Goal: Task Accomplishment & Management: Complete application form

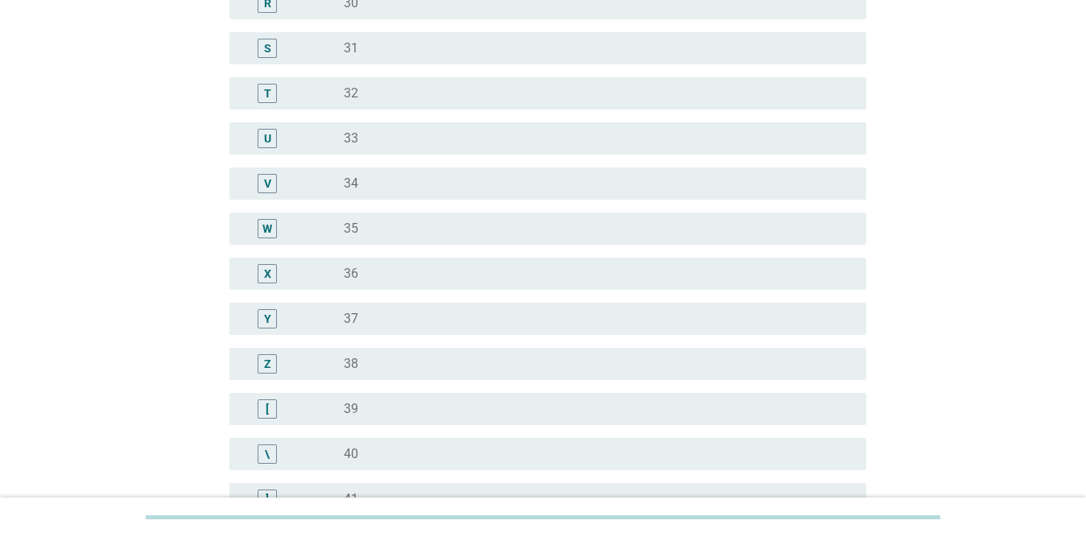
scroll to position [1208, 0]
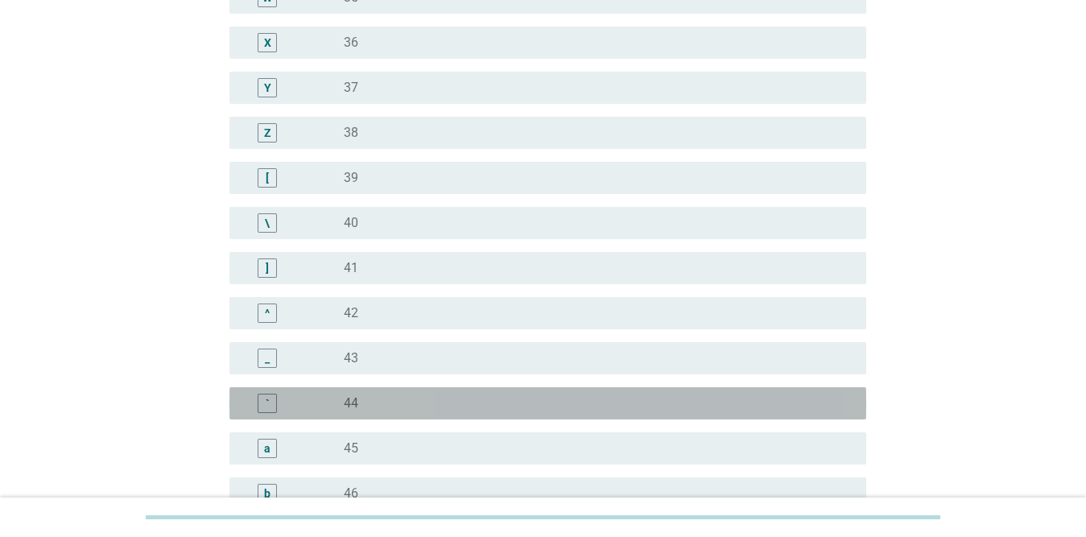
click at [432, 408] on div "radio_button_unchecked 44" at bounding box center [592, 403] width 497 height 16
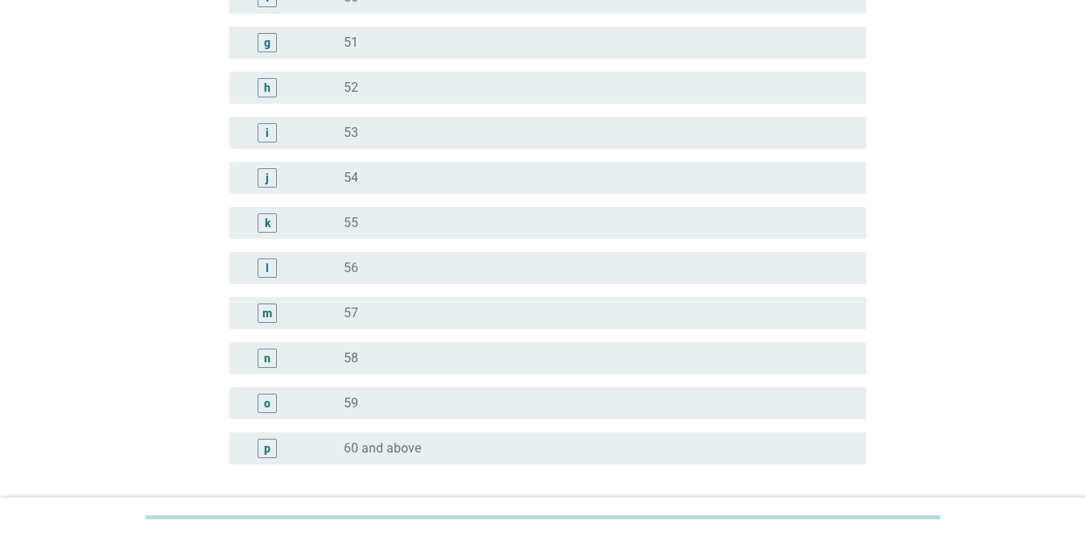
scroll to position [2019, 0]
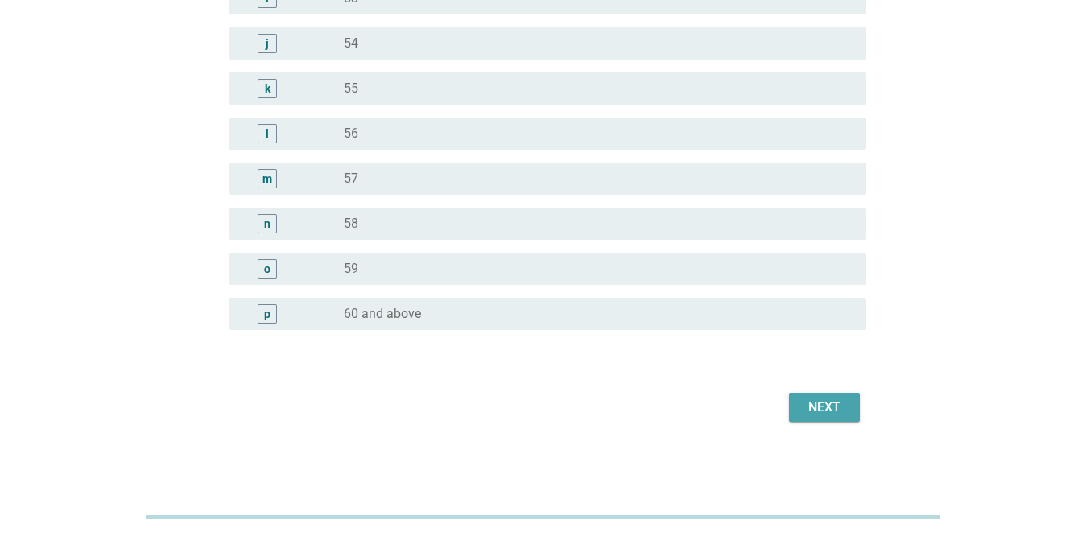
click at [824, 406] on div "Next" at bounding box center [824, 407] width 45 height 19
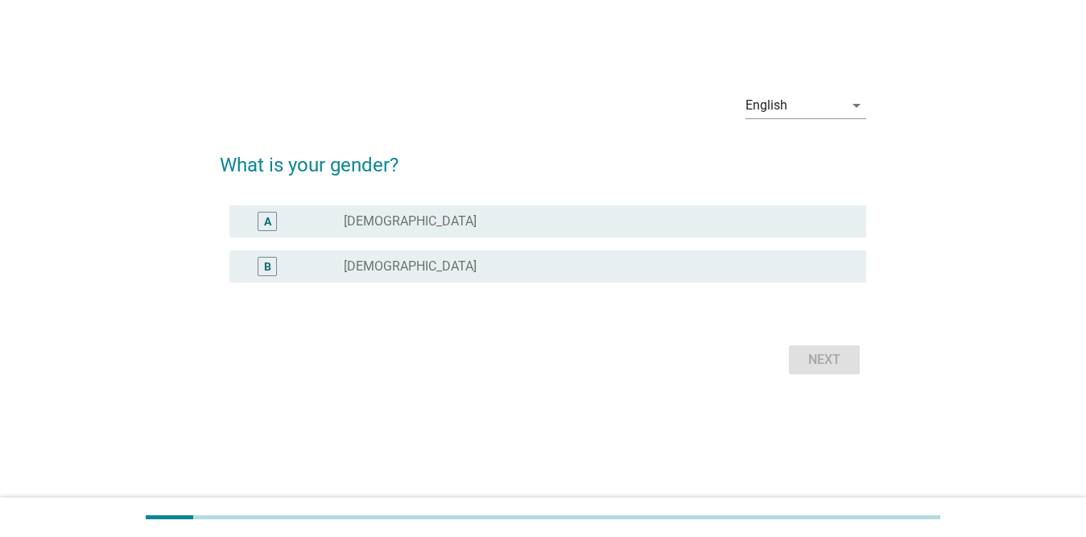
scroll to position [0, 0]
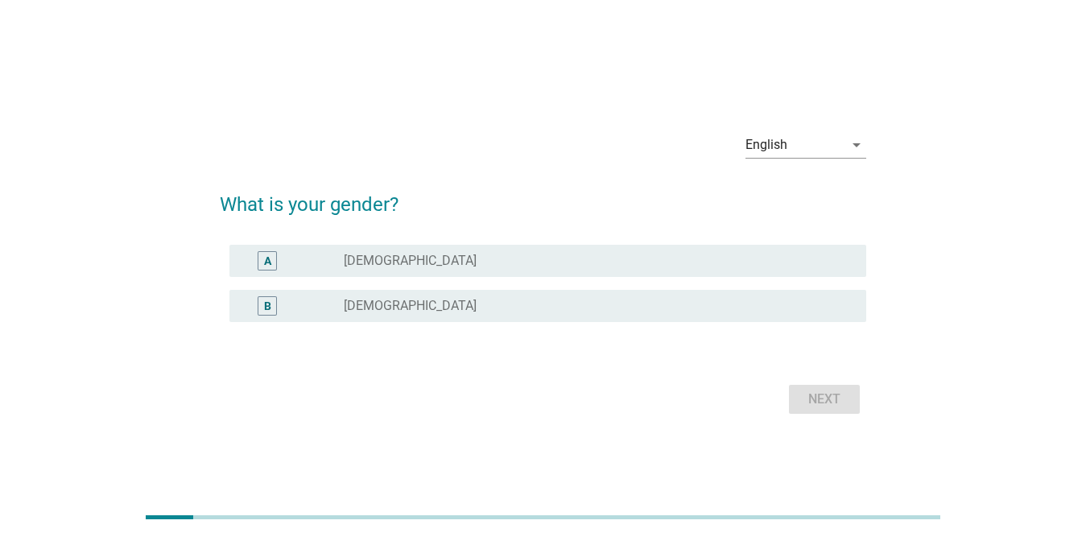
drag, startPoint x: 475, startPoint y: 281, endPoint x: 474, endPoint y: 272, distance: 8.9
click at [475, 280] on div "A radio_button_unchecked [DEMOGRAPHIC_DATA]" at bounding box center [543, 260] width 647 height 45
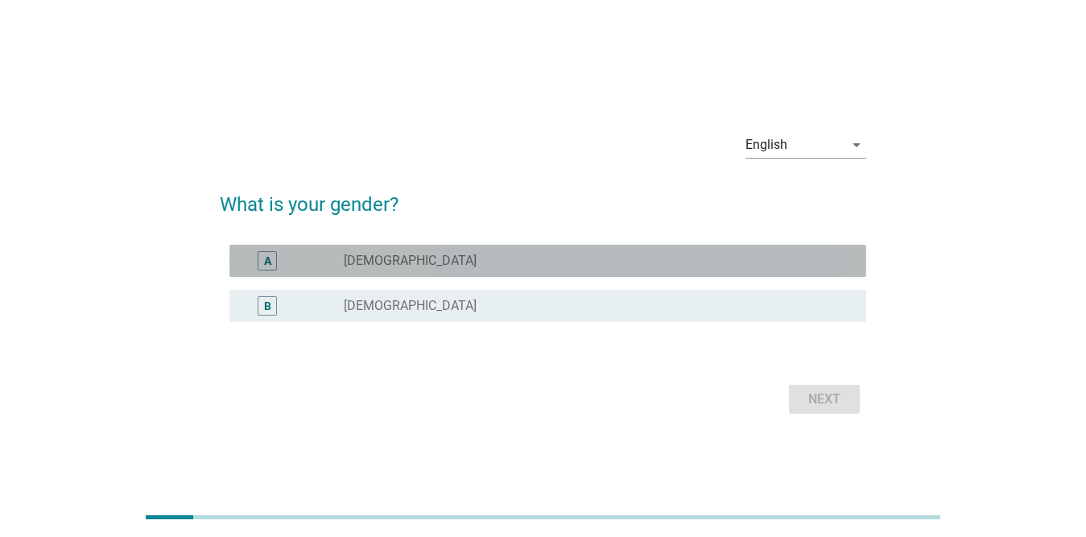
click at [474, 272] on div "A radio_button_unchecked [DEMOGRAPHIC_DATA]" at bounding box center [548, 261] width 637 height 32
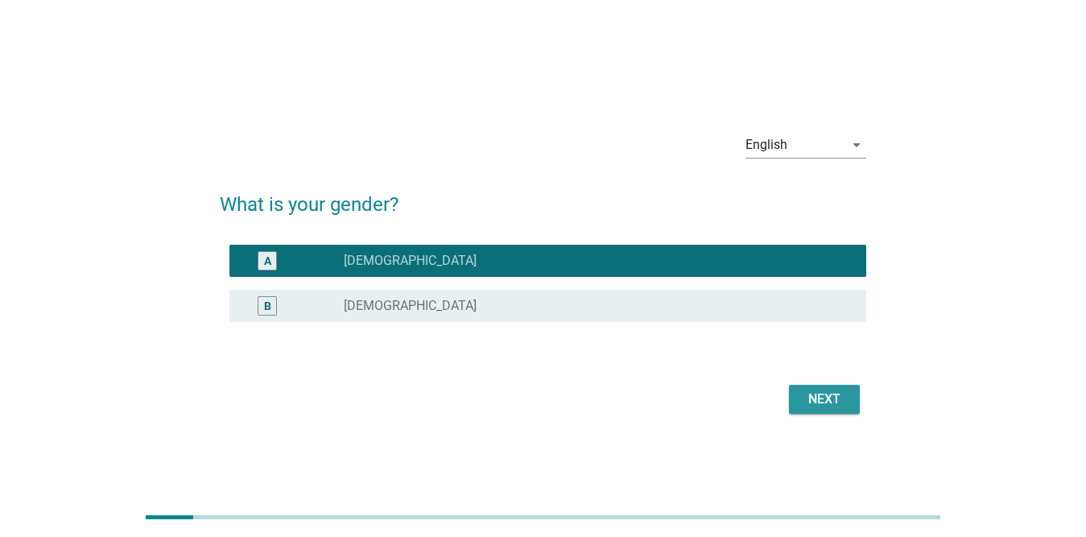
drag, startPoint x: 811, startPoint y: 393, endPoint x: 782, endPoint y: 393, distance: 29.0
click at [810, 393] on div "Next" at bounding box center [824, 399] width 45 height 19
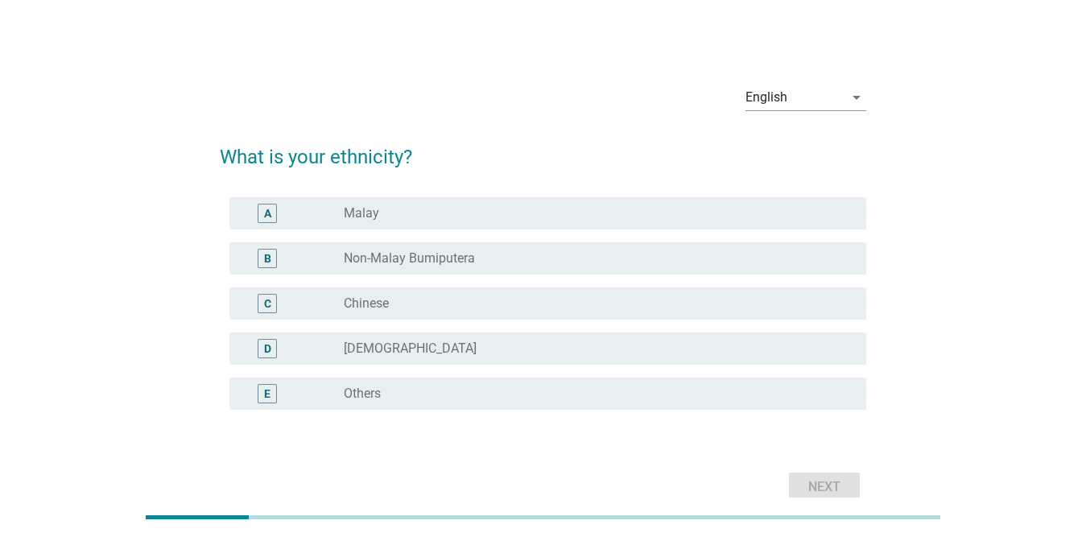
click at [431, 304] on div "radio_button_unchecked Chinese" at bounding box center [592, 304] width 497 height 16
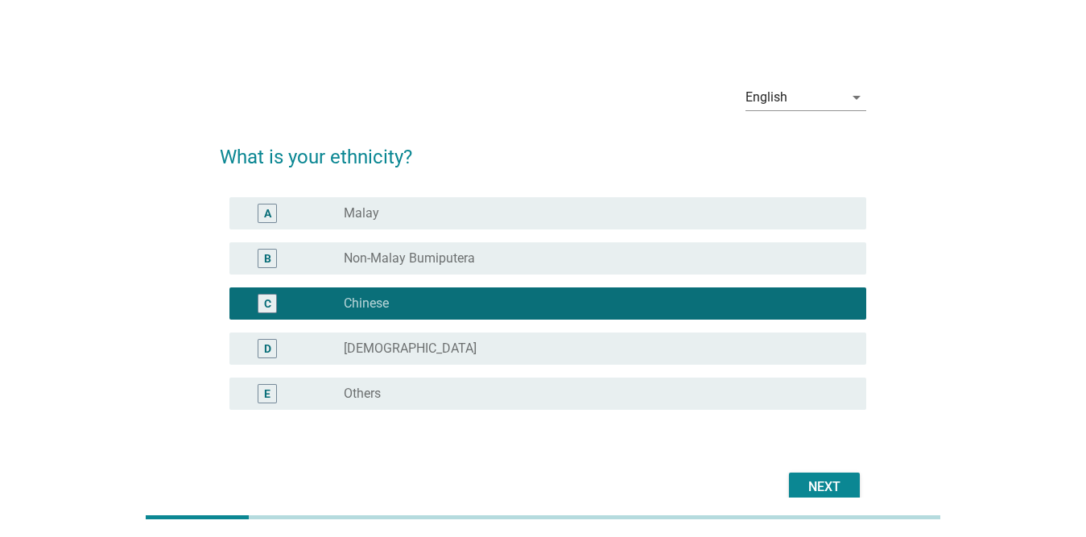
click at [829, 487] on div "Next" at bounding box center [824, 487] width 45 height 19
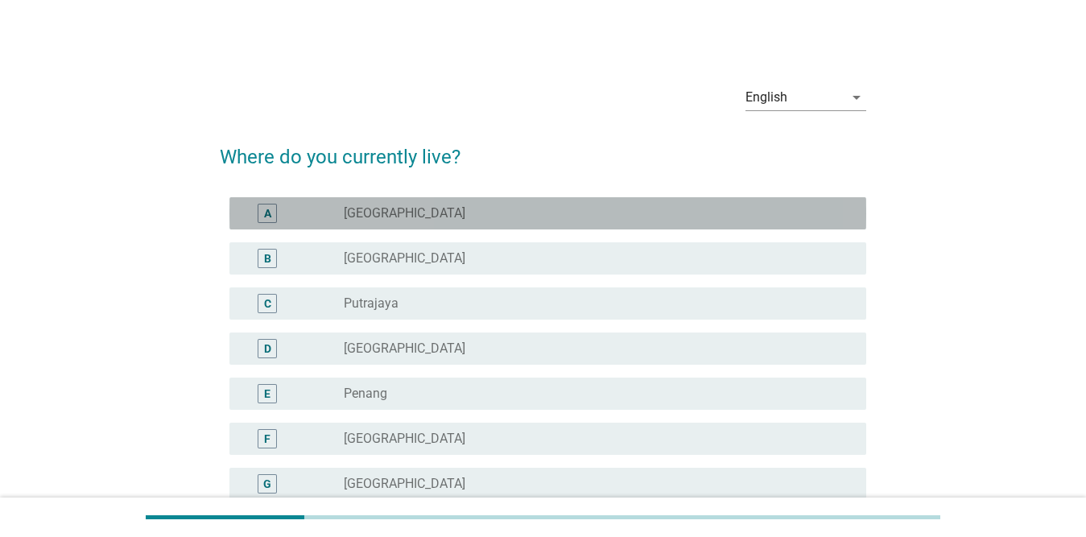
click at [460, 225] on div "A radio_button_unchecked [GEOGRAPHIC_DATA]" at bounding box center [548, 213] width 637 height 32
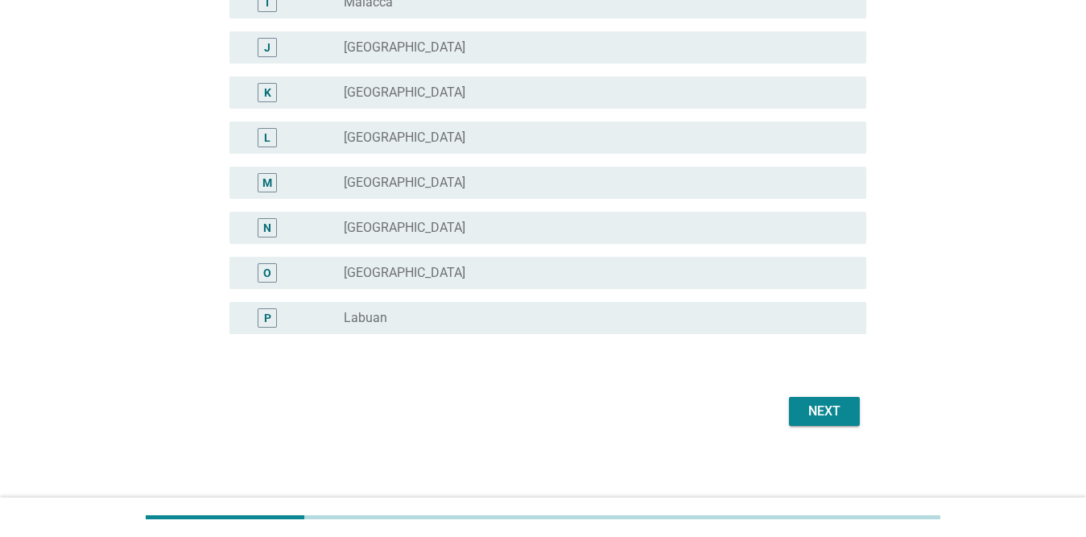
scroll to position [576, 0]
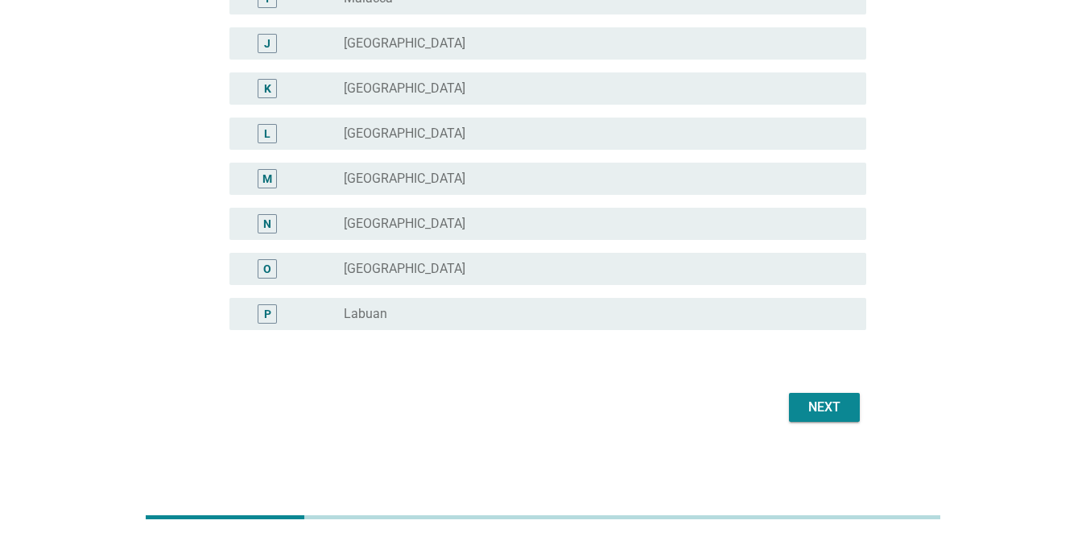
click at [813, 420] on button "Next" at bounding box center [824, 407] width 71 height 29
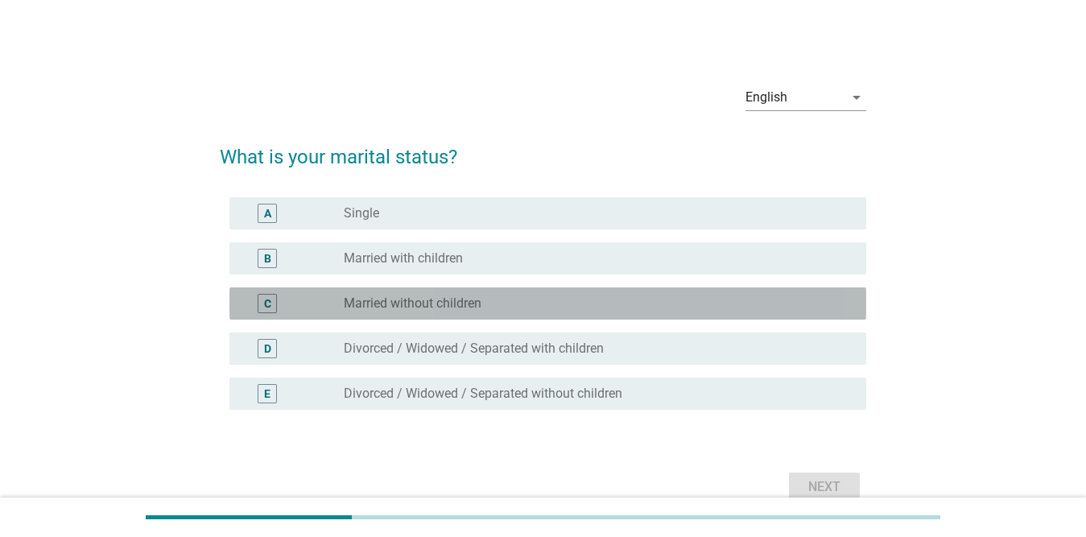
click at [423, 303] on label "Married without children" at bounding box center [413, 304] width 138 height 16
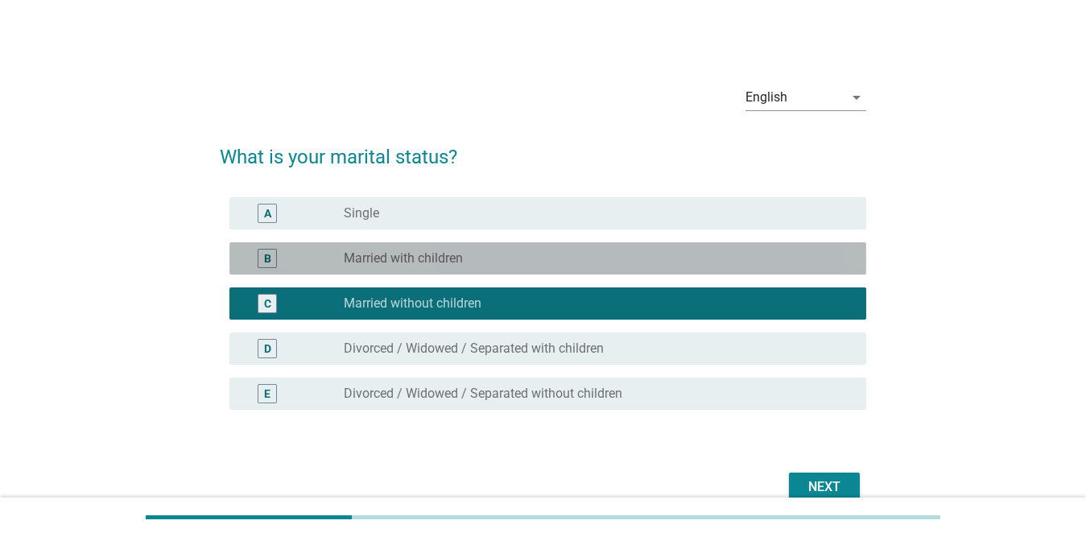
click at [410, 262] on label "Married with children" at bounding box center [403, 258] width 119 height 16
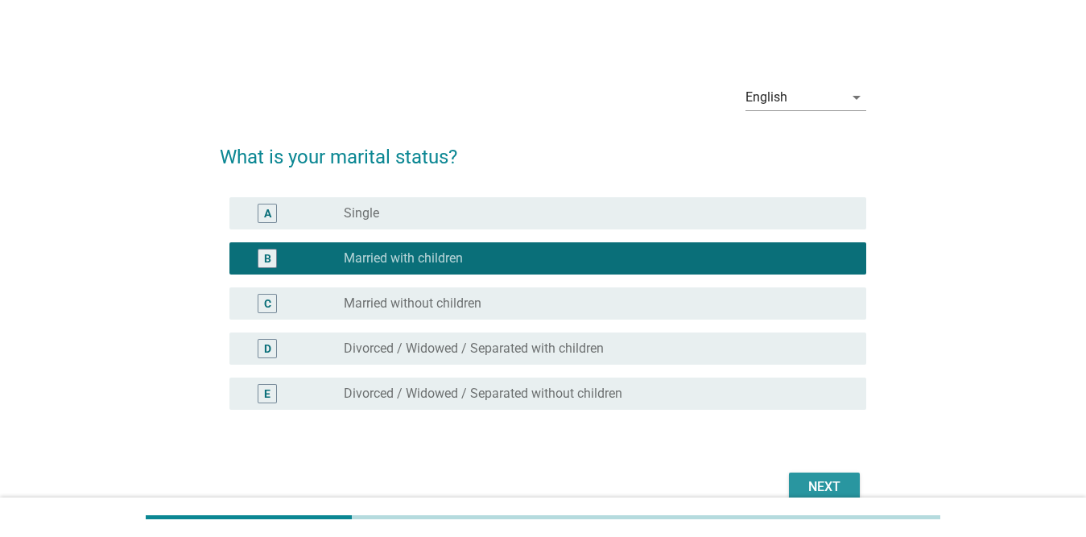
click at [837, 479] on div "Next" at bounding box center [824, 487] width 45 height 19
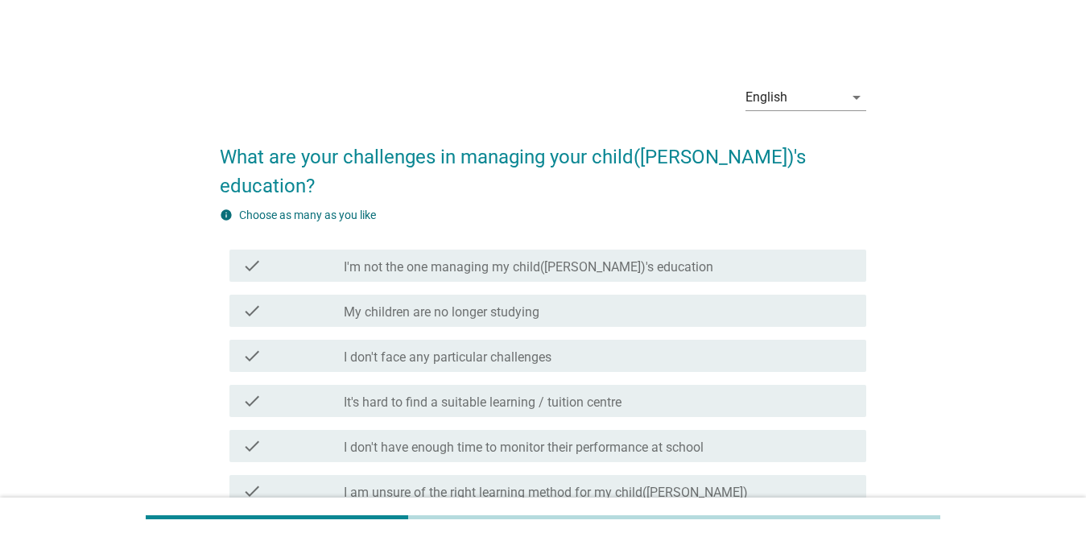
click at [420, 259] on label "I'm not the one managing my child([PERSON_NAME])'s education" at bounding box center [529, 267] width 370 height 16
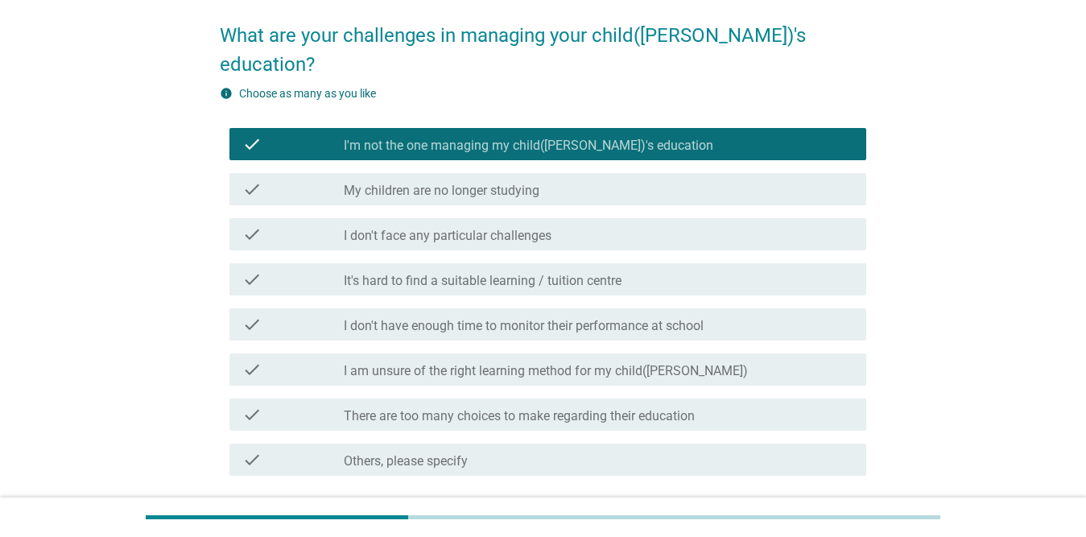
scroll to position [161, 0]
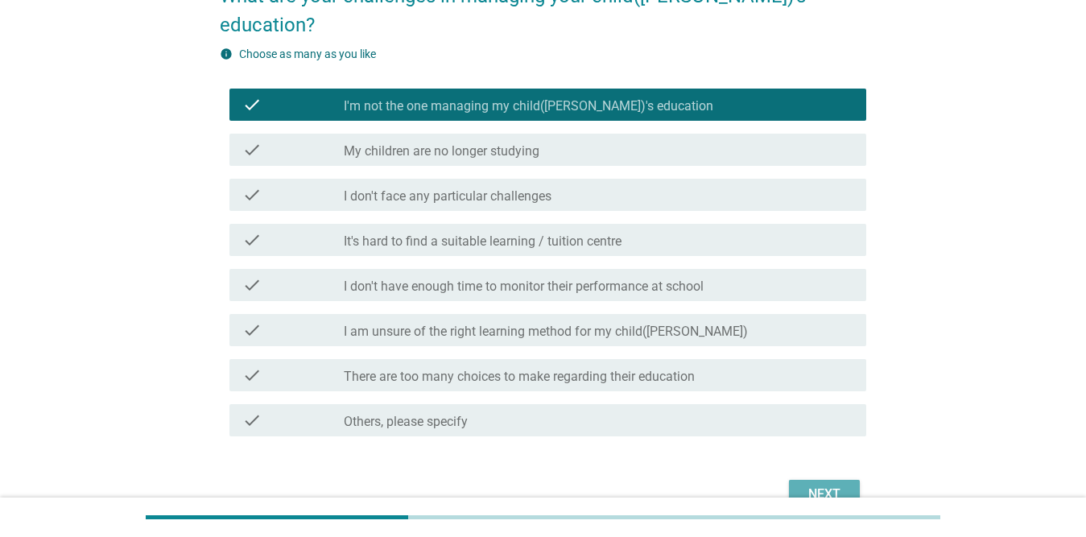
drag, startPoint x: 835, startPoint y: 450, endPoint x: 819, endPoint y: 451, distance: 16.1
click at [834, 480] on button "Next" at bounding box center [824, 494] width 71 height 29
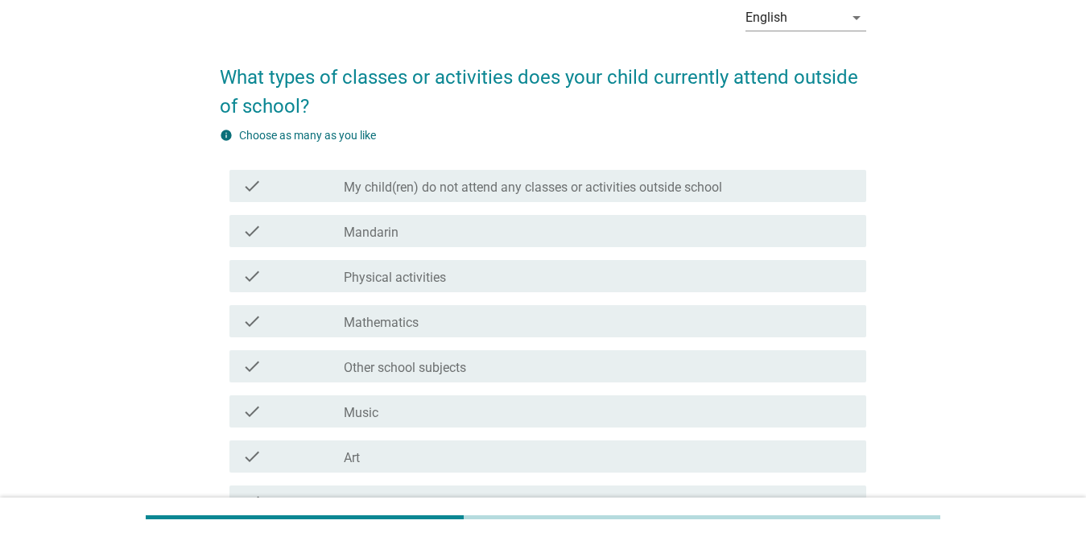
scroll to position [81, 0]
click at [516, 313] on div "check_box_outline_blank Mathematics" at bounding box center [599, 320] width 510 height 19
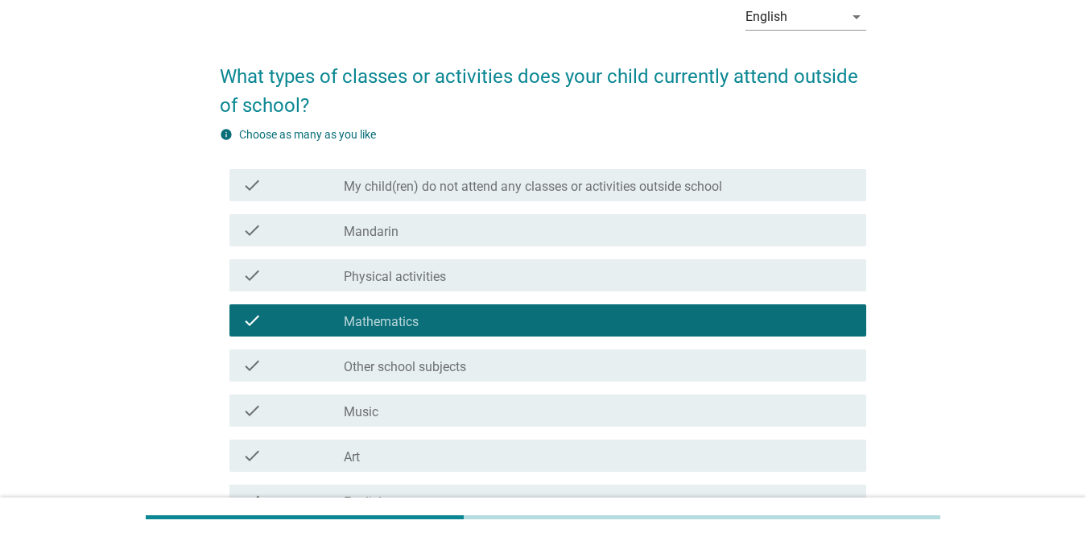
click at [507, 403] on div "check_box_outline_blank Music" at bounding box center [599, 410] width 510 height 19
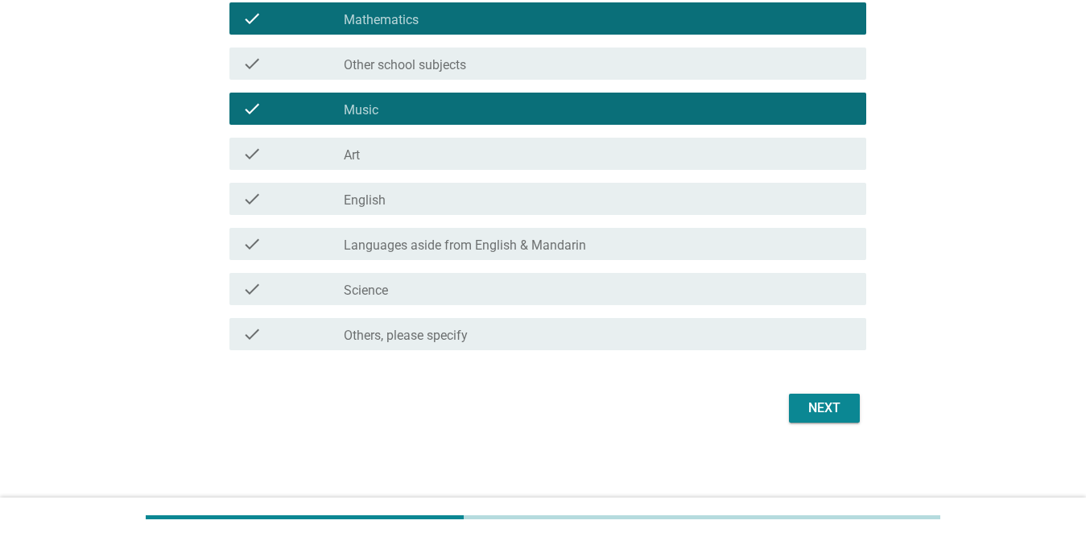
scroll to position [383, 0]
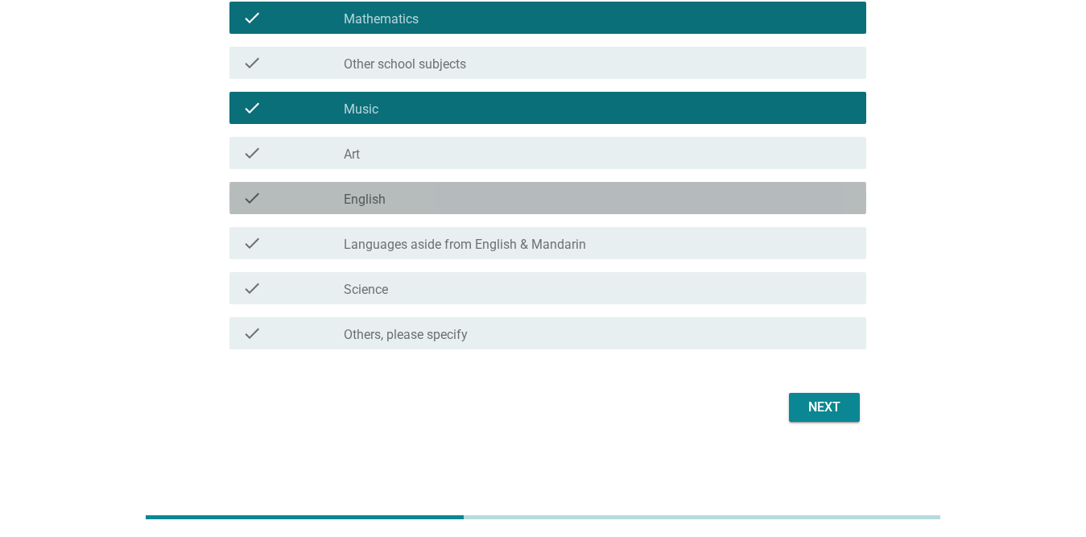
drag, startPoint x: 525, startPoint y: 201, endPoint x: 539, endPoint y: 233, distance: 35.0
click at [523, 201] on div "check_box_outline_blank English" at bounding box center [599, 197] width 510 height 19
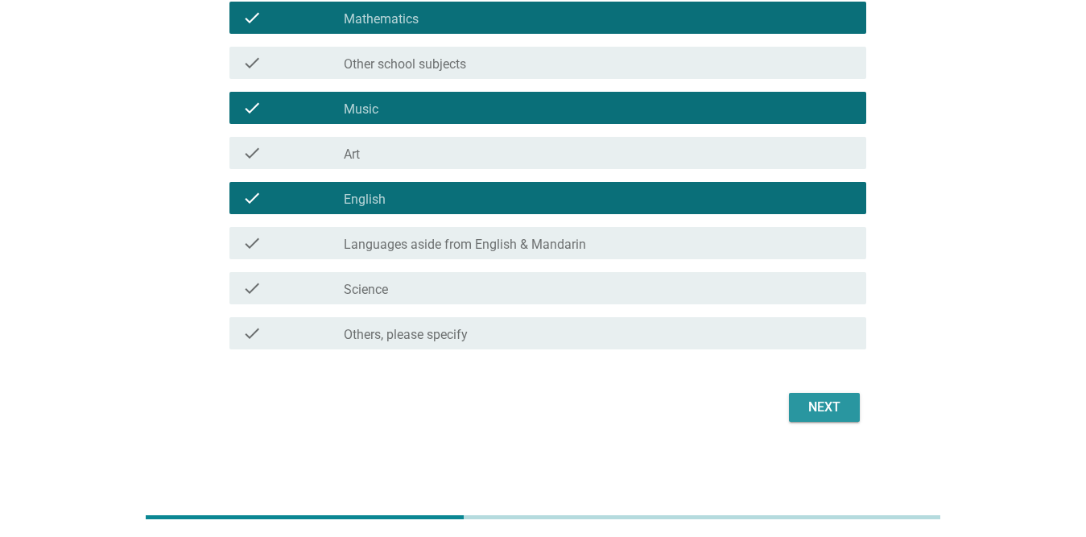
click at [810, 404] on div "Next" at bounding box center [824, 407] width 45 height 19
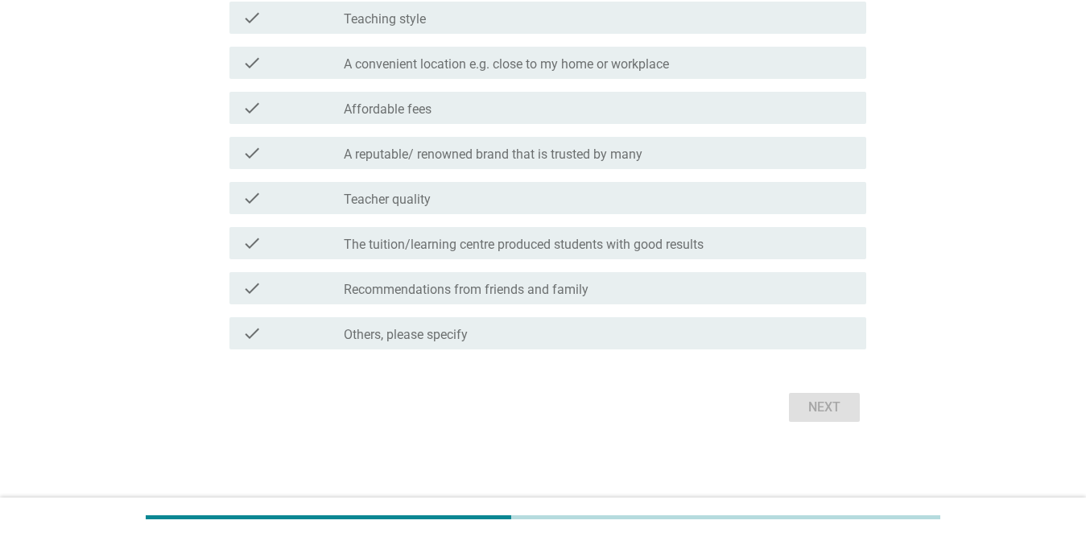
scroll to position [0, 0]
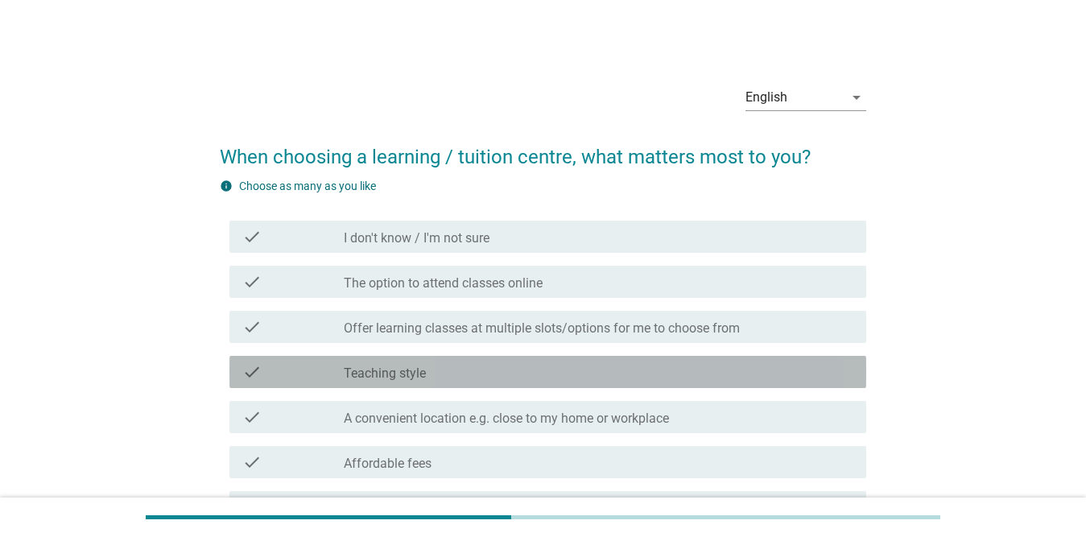
click at [478, 374] on div "check_box_outline_blank Teaching style" at bounding box center [599, 371] width 510 height 19
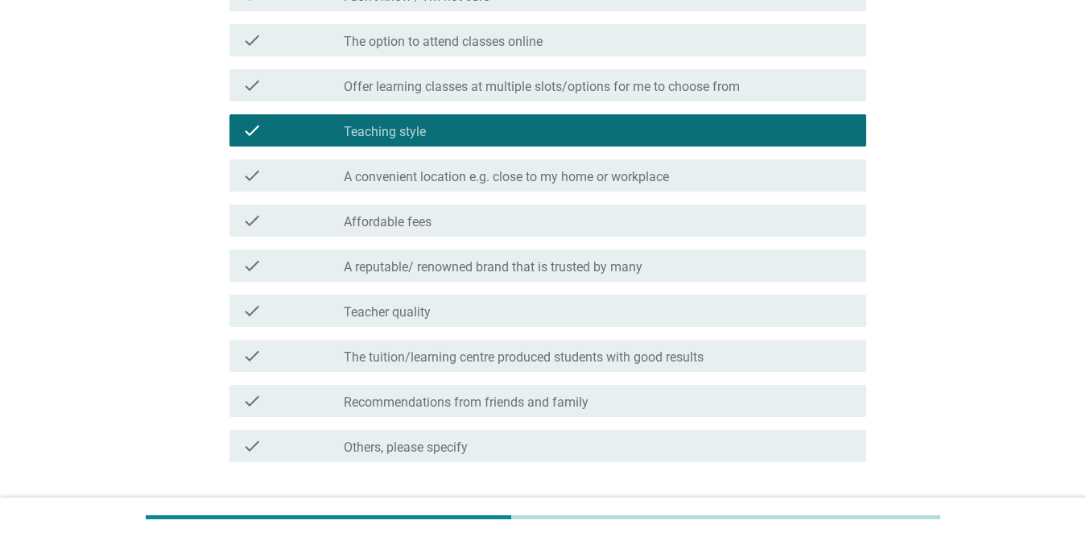
scroll to position [354, 0]
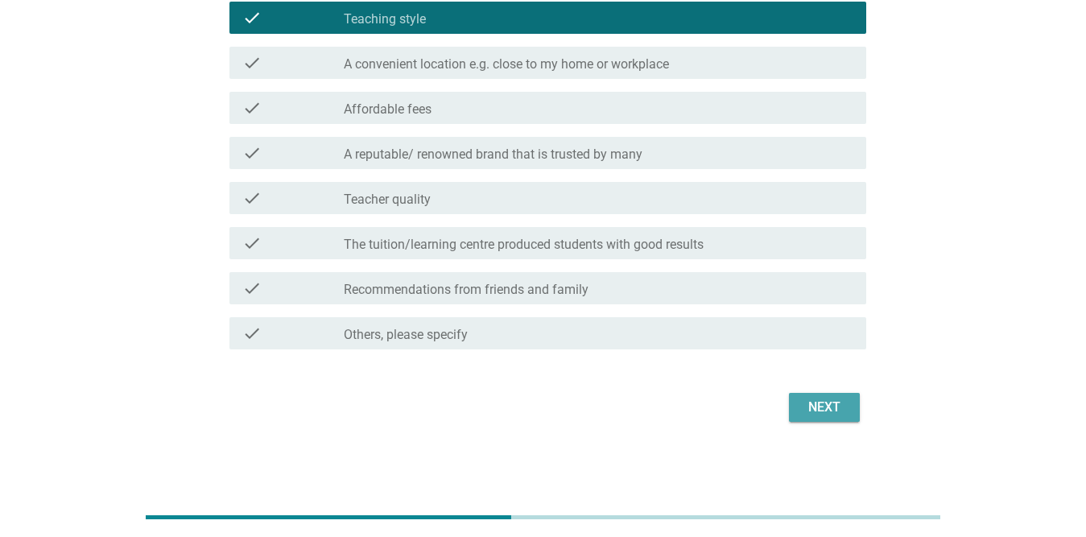
click at [843, 412] on div "Next" at bounding box center [824, 407] width 45 height 19
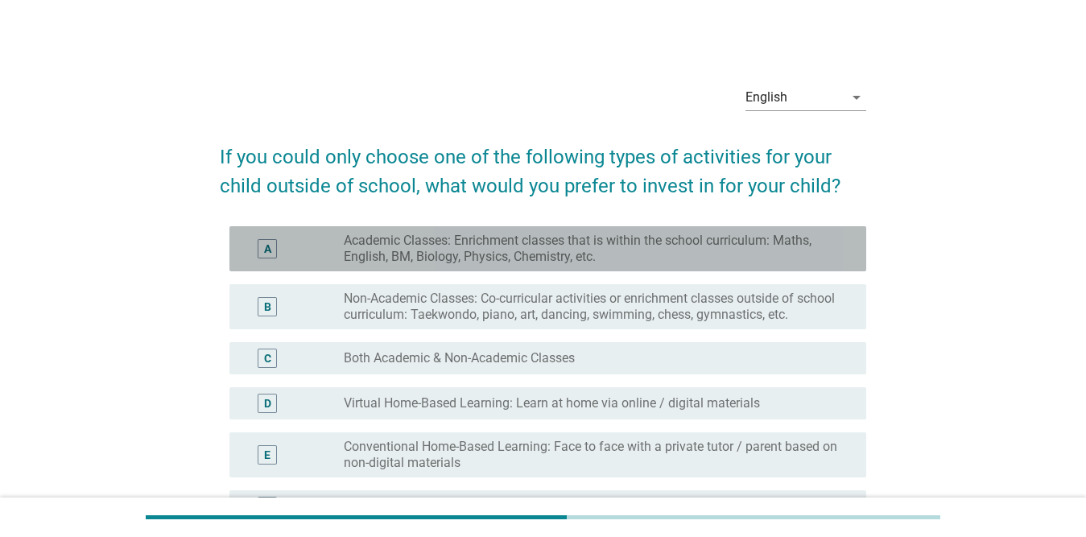
click at [576, 246] on label "Academic Classes: Enrichment classes that is within the school curriculum: Math…" at bounding box center [592, 249] width 497 height 32
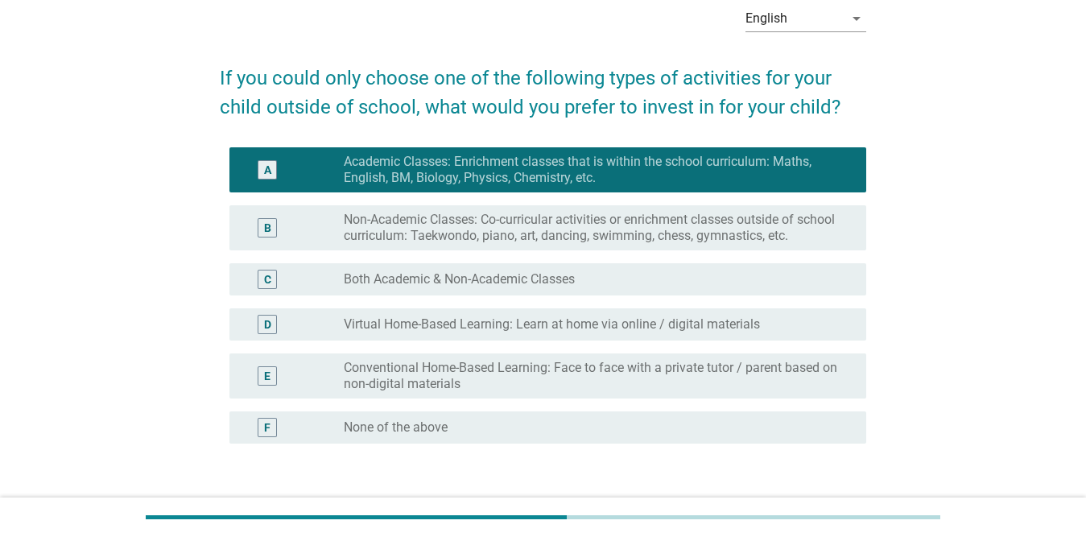
scroll to position [192, 0]
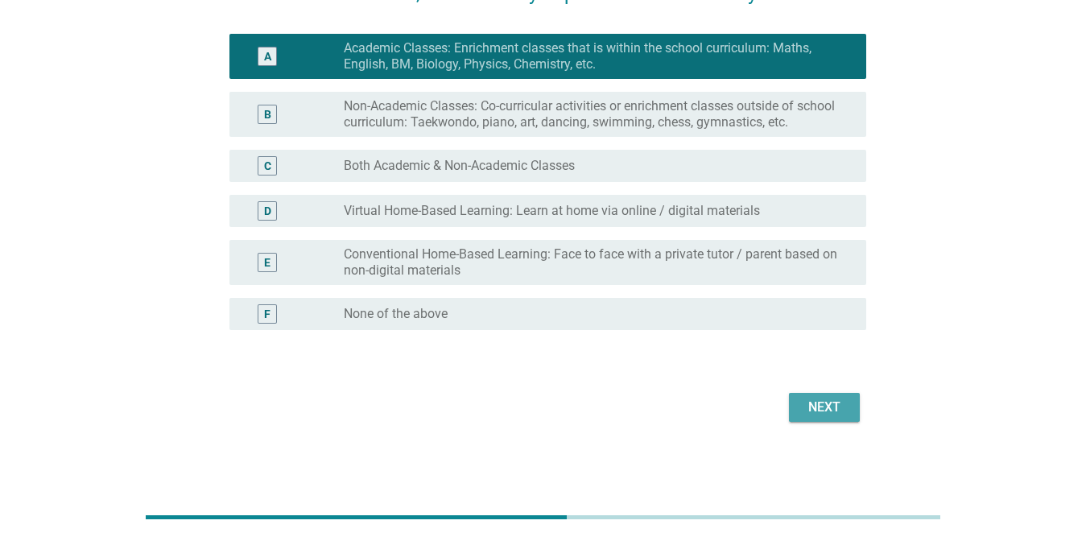
click at [821, 405] on div "Next" at bounding box center [824, 407] width 45 height 19
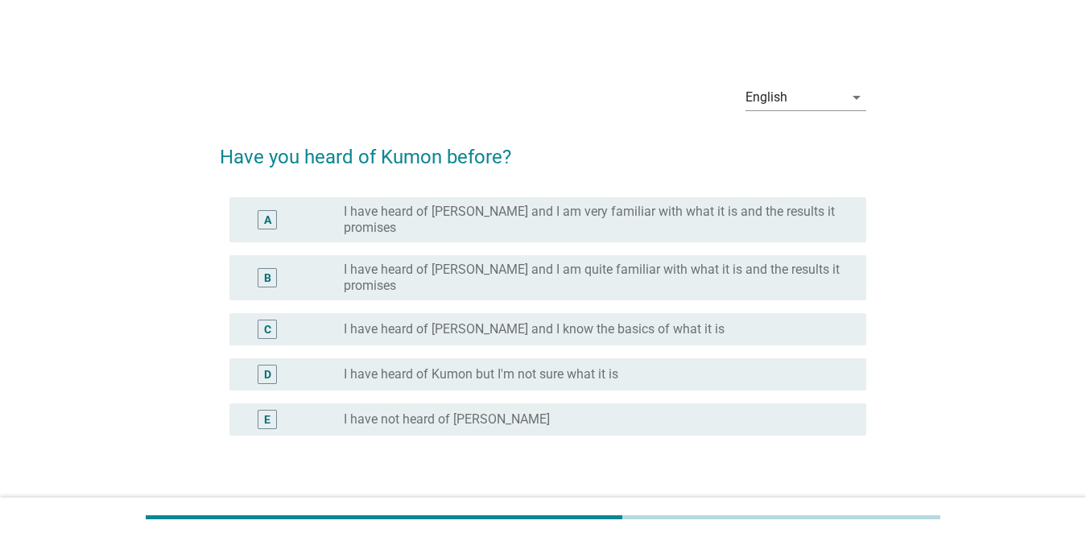
click at [385, 209] on label "I have heard of [PERSON_NAME] and I am very familiar with what it is and the re…" at bounding box center [592, 220] width 497 height 32
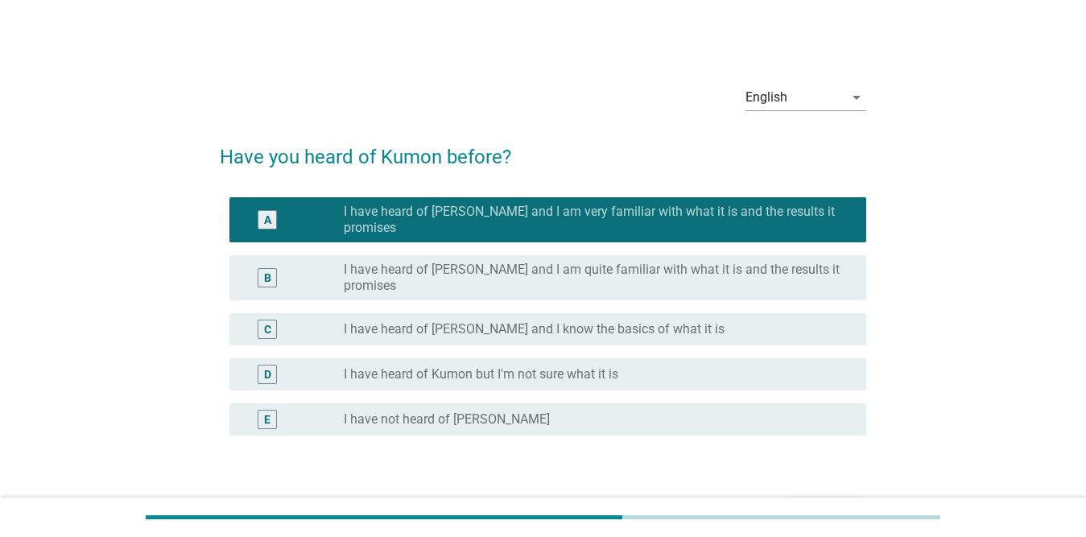
click at [801, 498] on button "Next" at bounding box center [824, 512] width 71 height 29
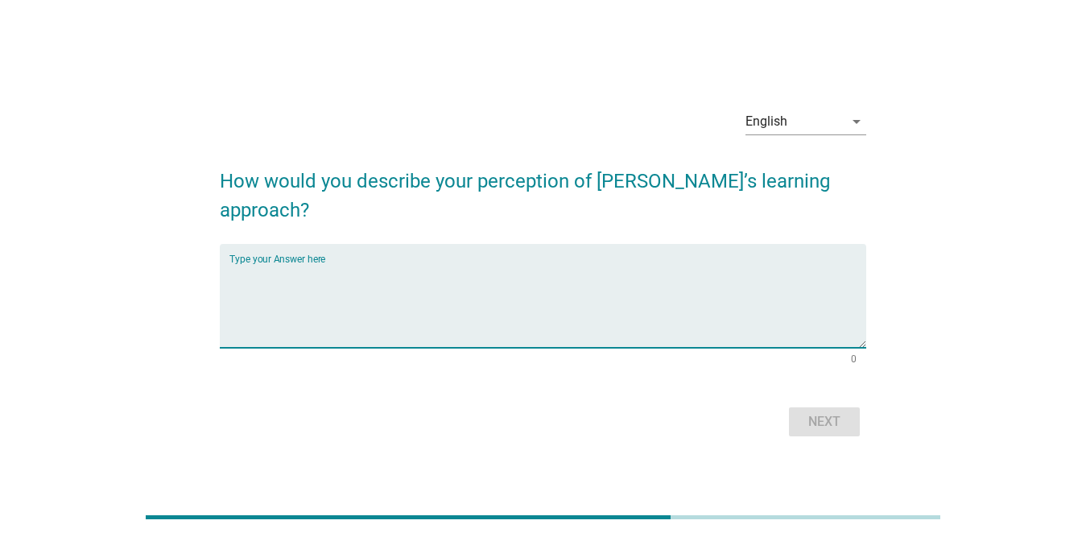
click at [485, 277] on textarea "Type your Answer here" at bounding box center [548, 305] width 637 height 85
type textarea "very efficient in learning process"
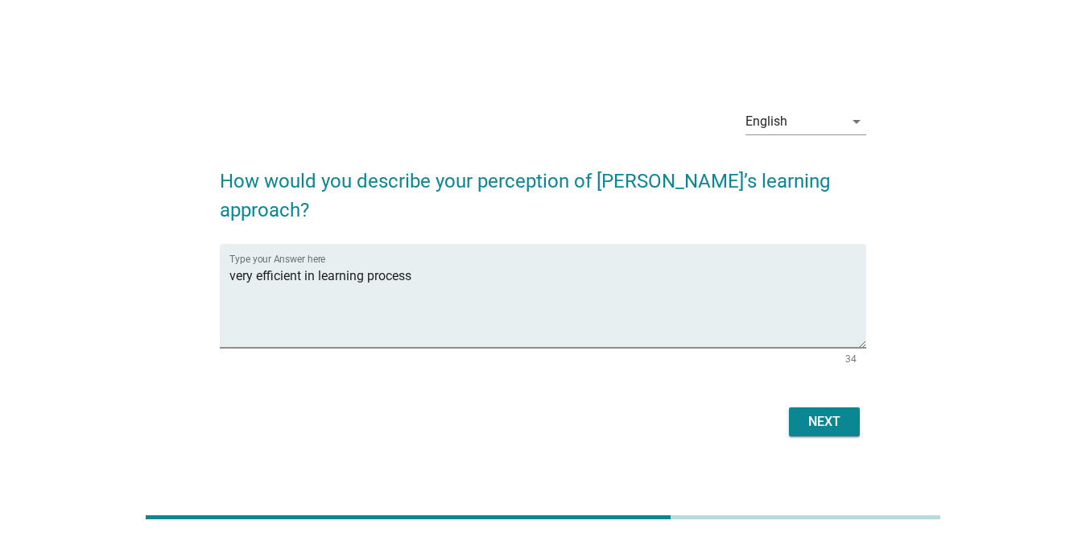
click at [838, 387] on form "How would you describe your perception of [PERSON_NAME]’s learning approach? Ty…" at bounding box center [543, 296] width 647 height 291
click at [829, 412] on div "Next" at bounding box center [824, 421] width 45 height 19
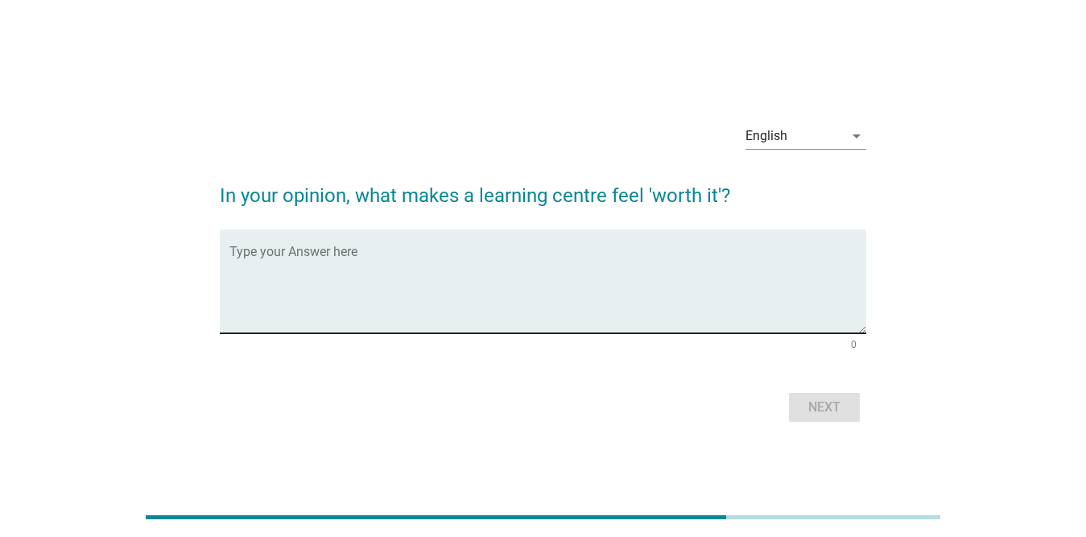
click at [539, 267] on textarea "Type your Answer here" at bounding box center [548, 291] width 637 height 85
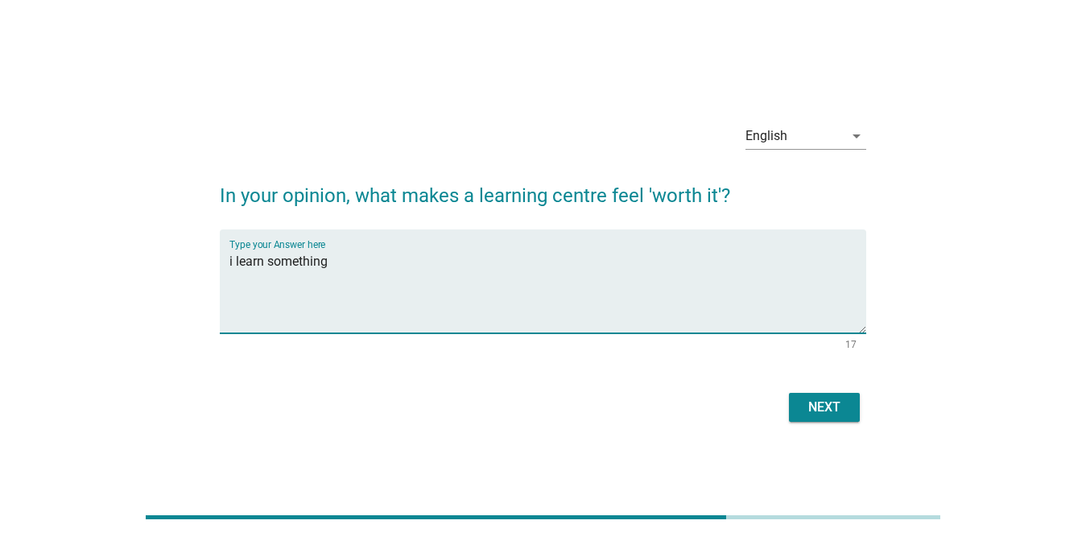
type textarea "i learn something"
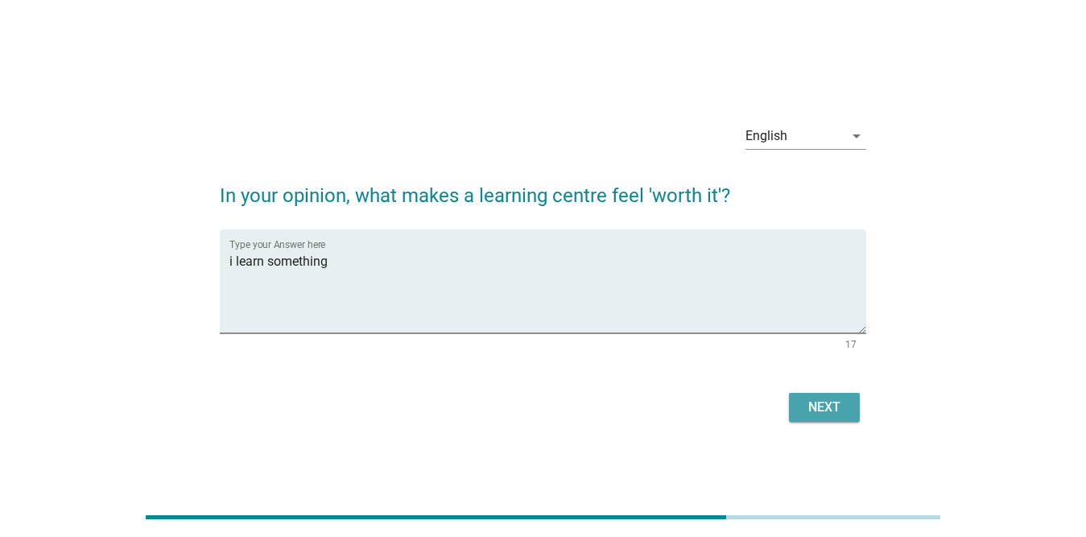
click at [826, 407] on div "Next" at bounding box center [824, 407] width 45 height 19
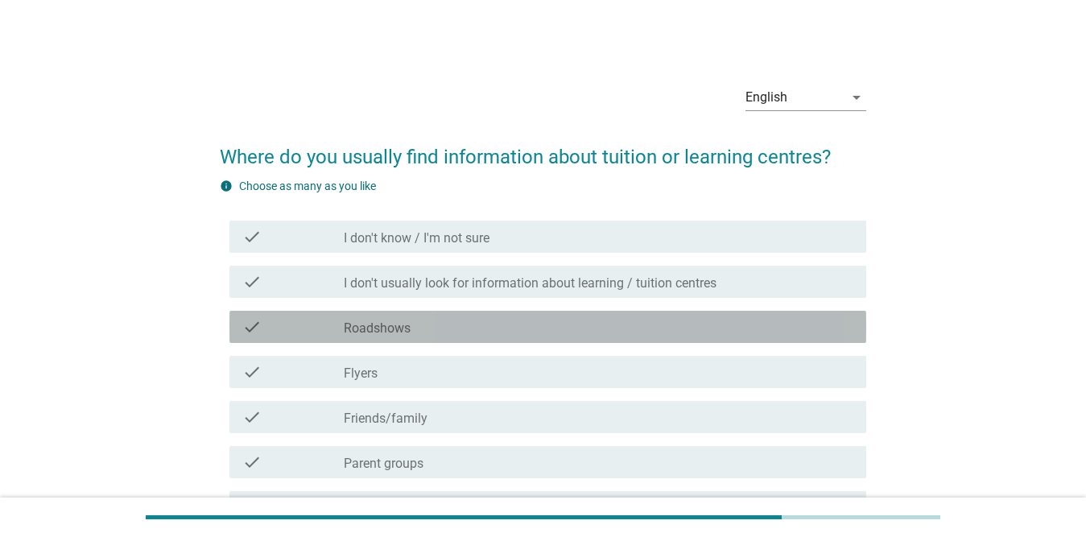
click at [397, 329] on label "Roadshows" at bounding box center [377, 329] width 67 height 16
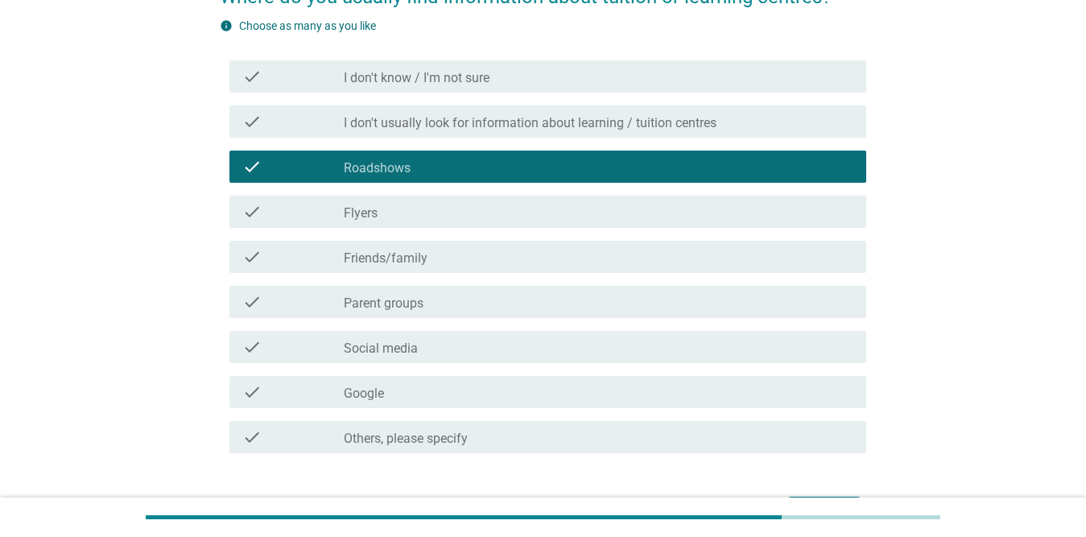
scroll to position [161, 0]
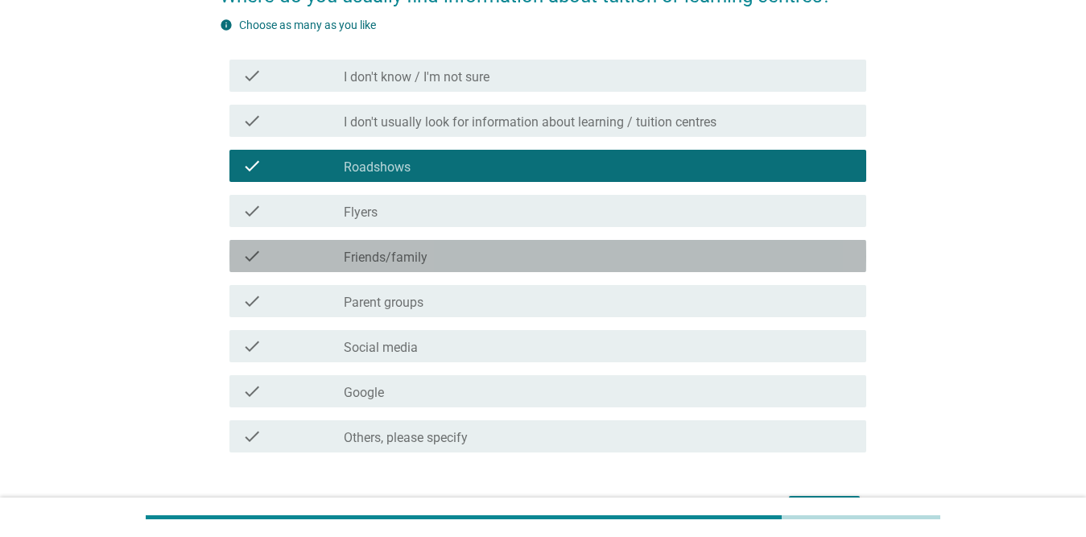
click at [478, 267] on div "check check_box_outline_blank Friends/family" at bounding box center [548, 256] width 637 height 32
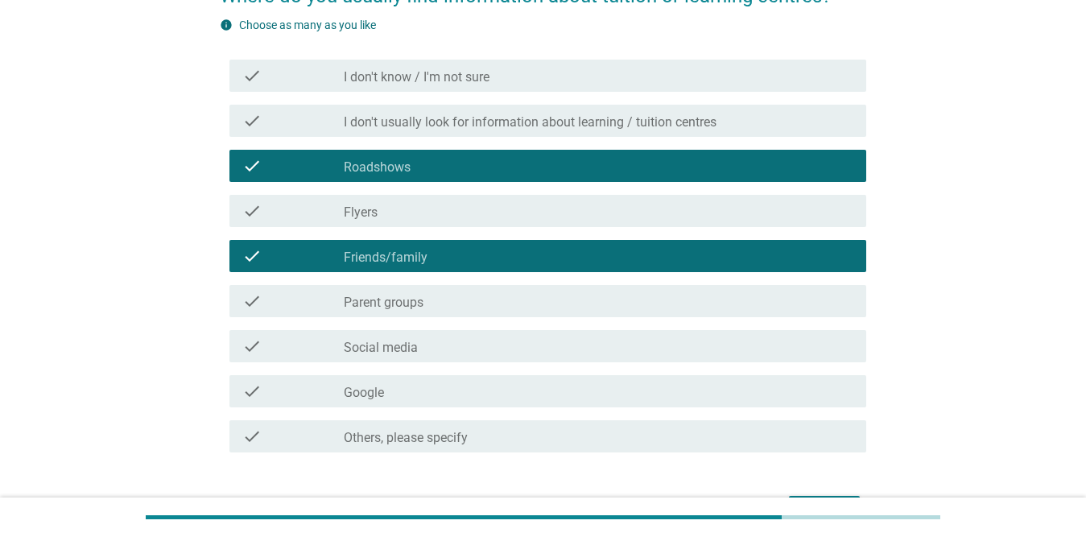
scroll to position [242, 0]
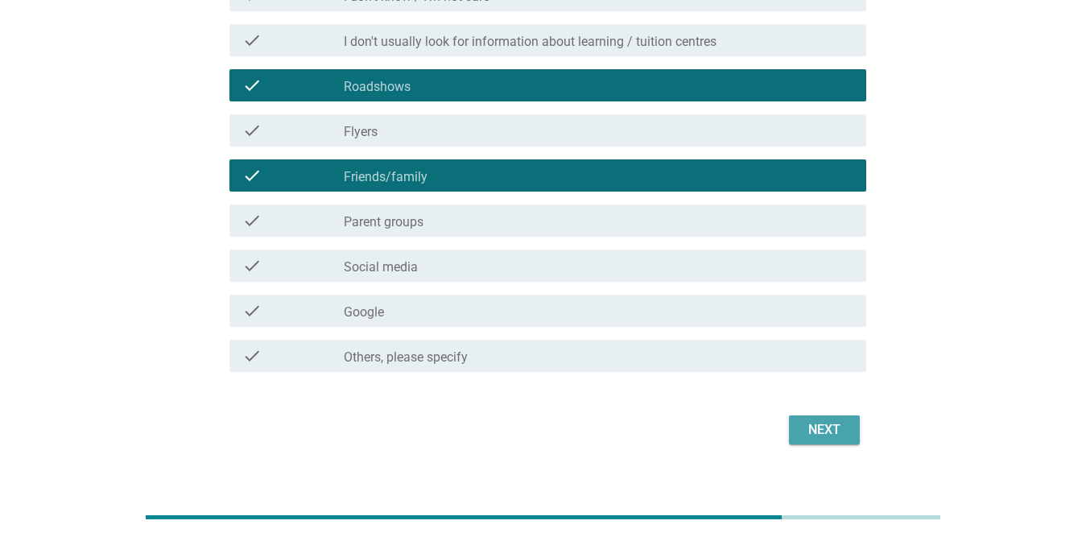
click at [852, 434] on button "Next" at bounding box center [824, 430] width 71 height 29
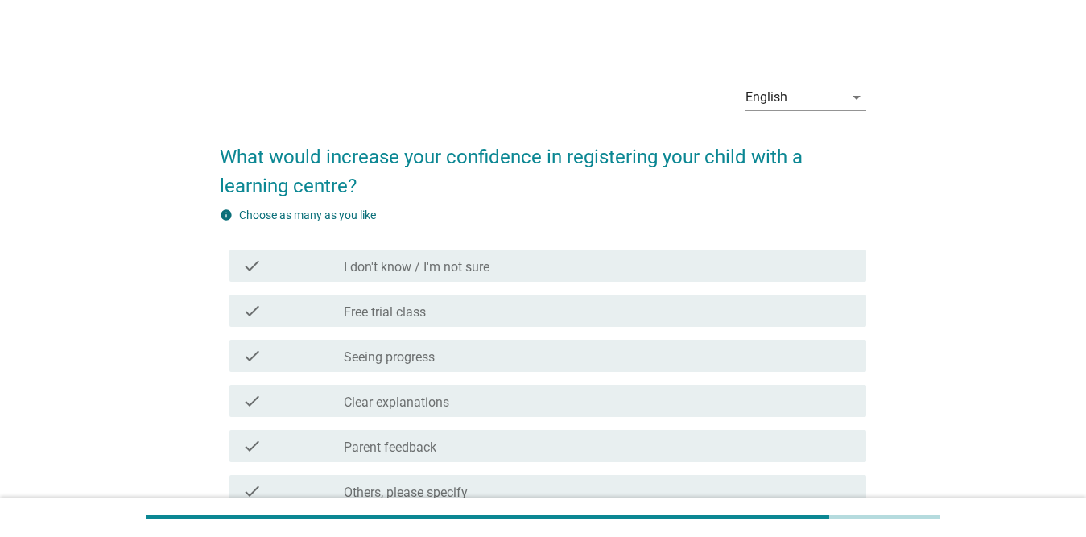
click at [535, 358] on div "check_box_outline_blank Seeing progress" at bounding box center [599, 355] width 510 height 19
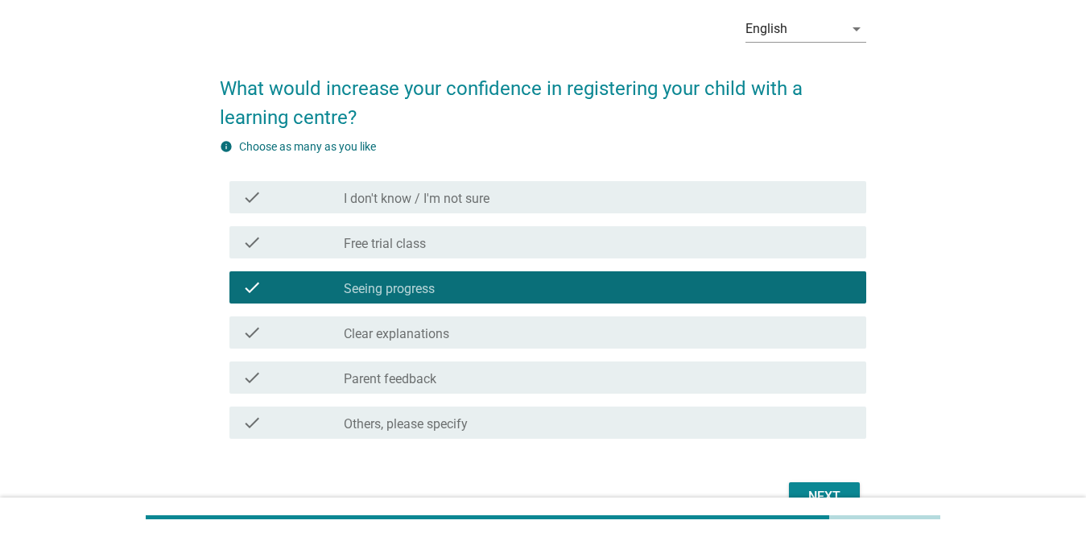
scroll to position [158, 0]
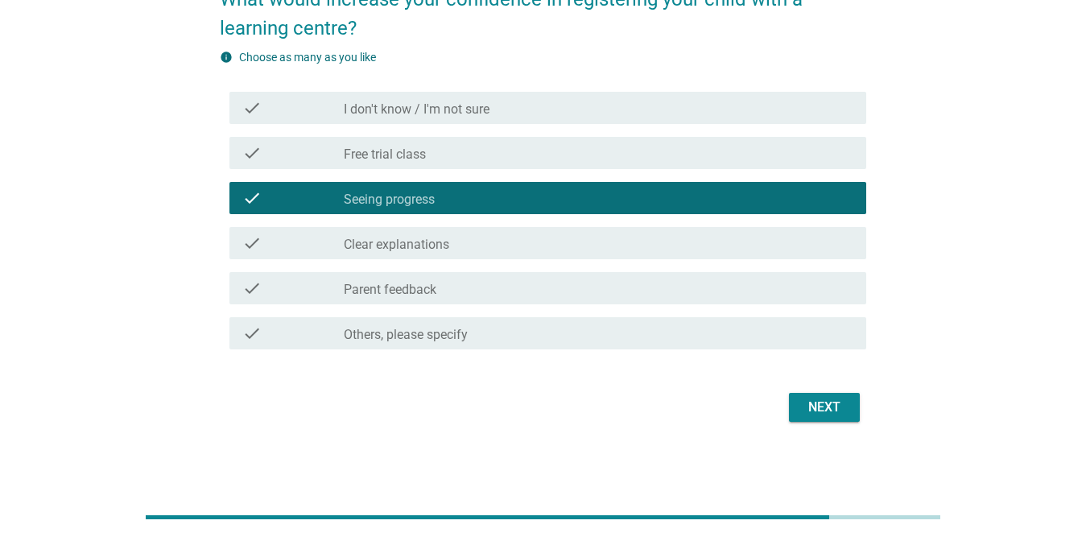
click at [589, 294] on div "check_box_outline_blank Parent feedback" at bounding box center [599, 288] width 510 height 19
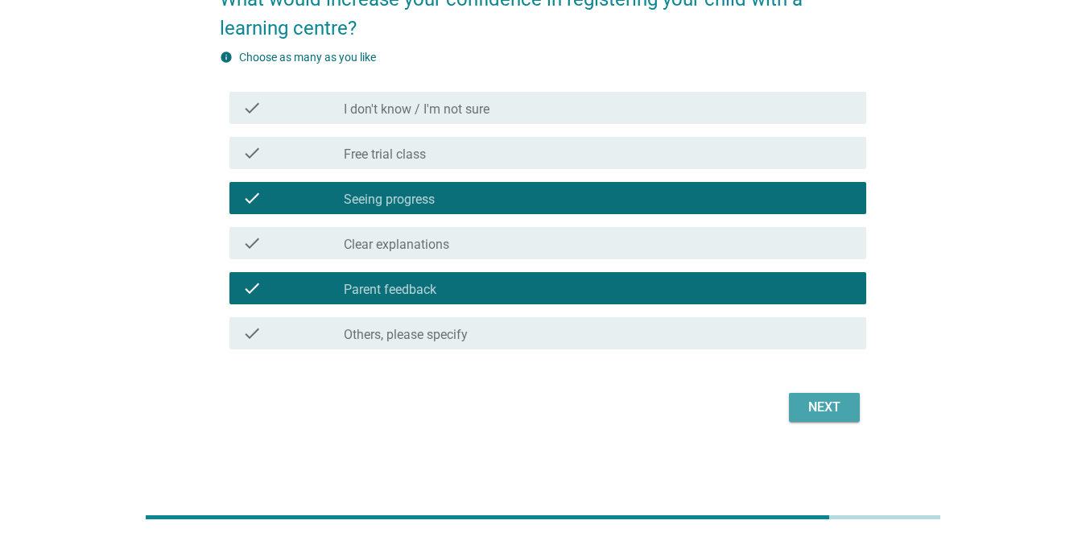
click at [828, 412] on div "Next" at bounding box center [824, 407] width 45 height 19
